Goal: Transaction & Acquisition: Purchase product/service

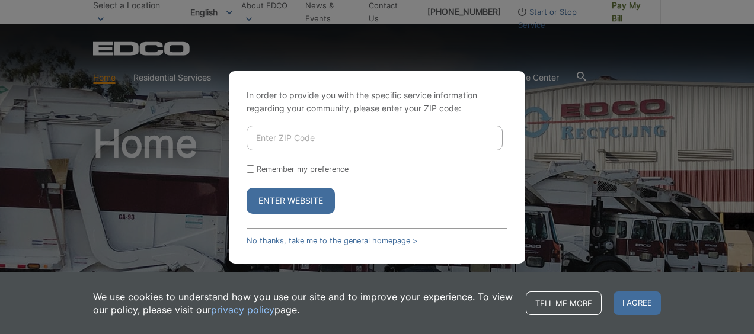
click at [321, 143] on input "Enter ZIP Code" at bounding box center [375, 138] width 256 height 25
type input "92020"
click at [294, 200] on button "Enter Website" at bounding box center [291, 201] width 88 height 26
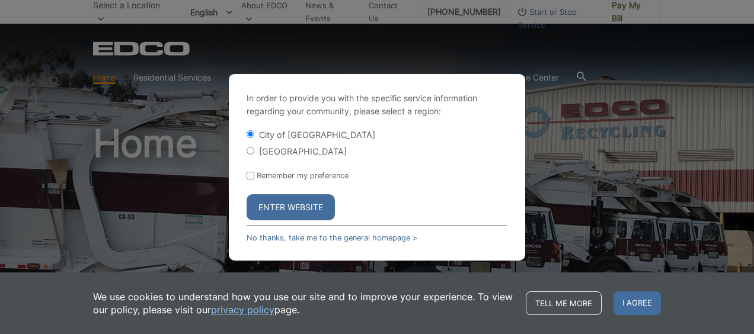
click at [294, 203] on button "Enter Website" at bounding box center [291, 207] width 88 height 26
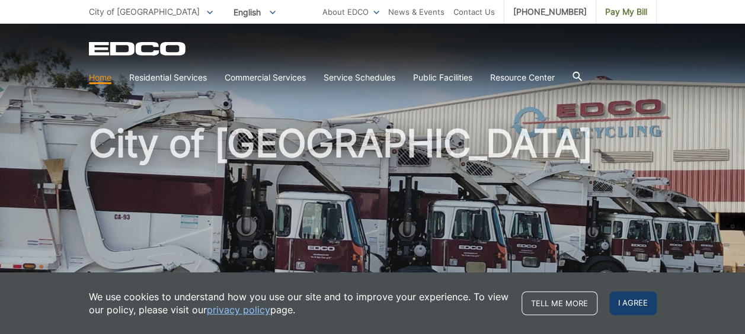
click at [626, 303] on span "I agree" at bounding box center [632, 304] width 47 height 24
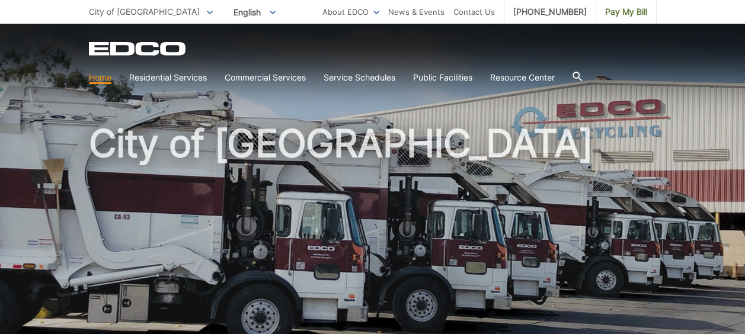
click at [475, 141] on h1 "City of [GEOGRAPHIC_DATA]" at bounding box center [373, 254] width 568 height 260
click at [486, 143] on h1 "City of [GEOGRAPHIC_DATA]" at bounding box center [373, 254] width 568 height 260
click at [492, 152] on h1 "City of [GEOGRAPHIC_DATA]" at bounding box center [373, 254] width 568 height 260
click at [627, 20] on link "Pay My Bill" at bounding box center [626, 12] width 60 height 24
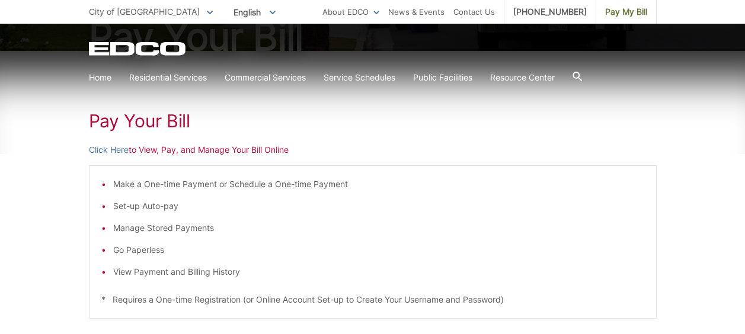
scroll to position [155, 0]
click at [126, 148] on link "Click Here" at bounding box center [109, 151] width 40 height 13
